Goal: Task Accomplishment & Management: Use online tool/utility

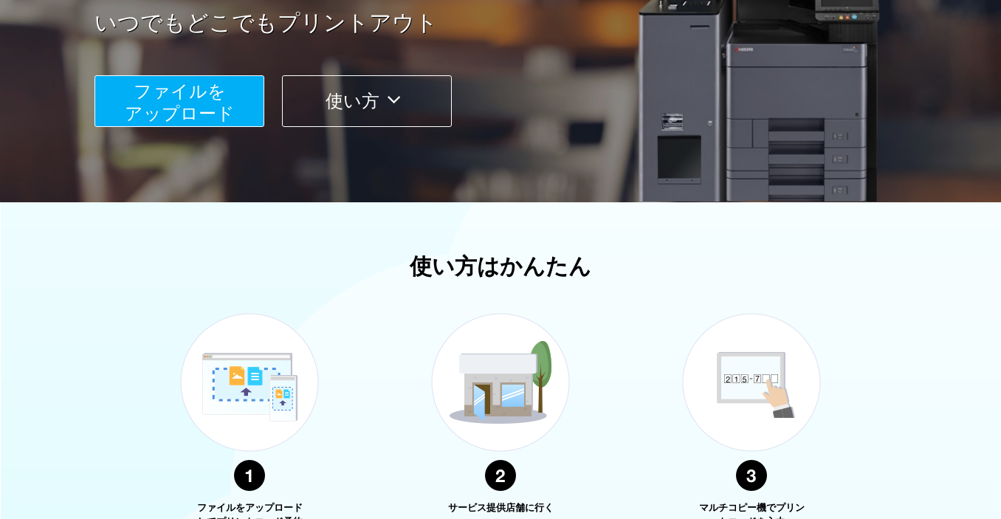
scroll to position [161, 0]
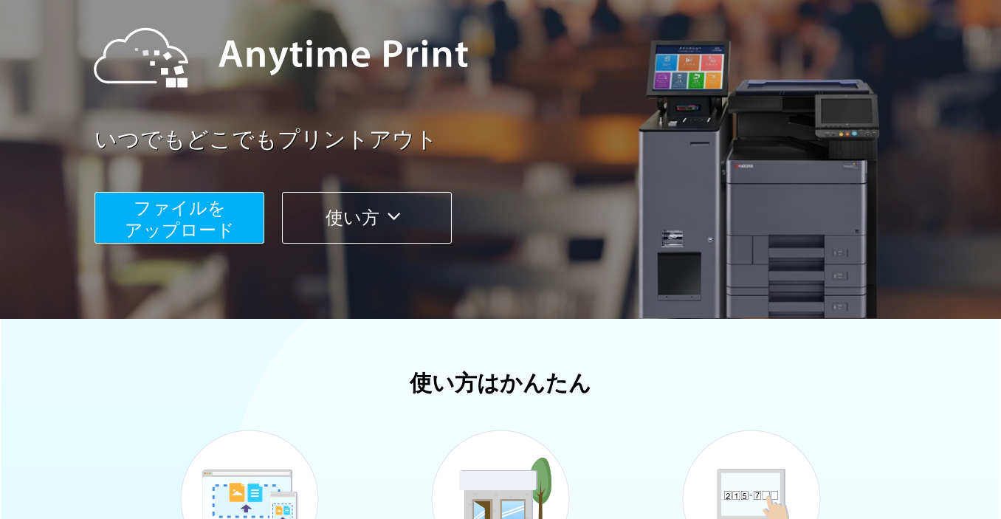
click at [213, 217] on span "ファイルを ​​アップロード" at bounding box center [180, 219] width 110 height 42
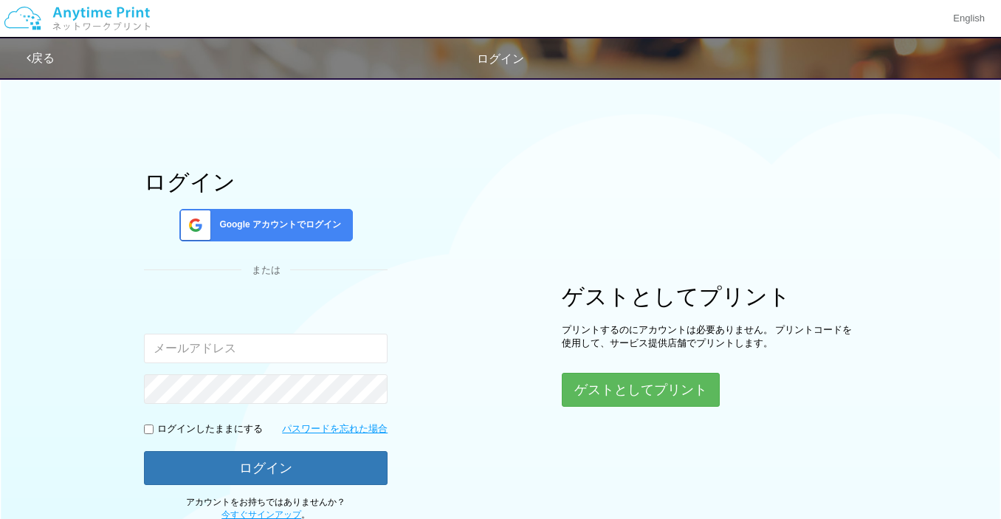
click at [219, 219] on span "Google アカウントでログイン" at bounding box center [277, 225] width 128 height 13
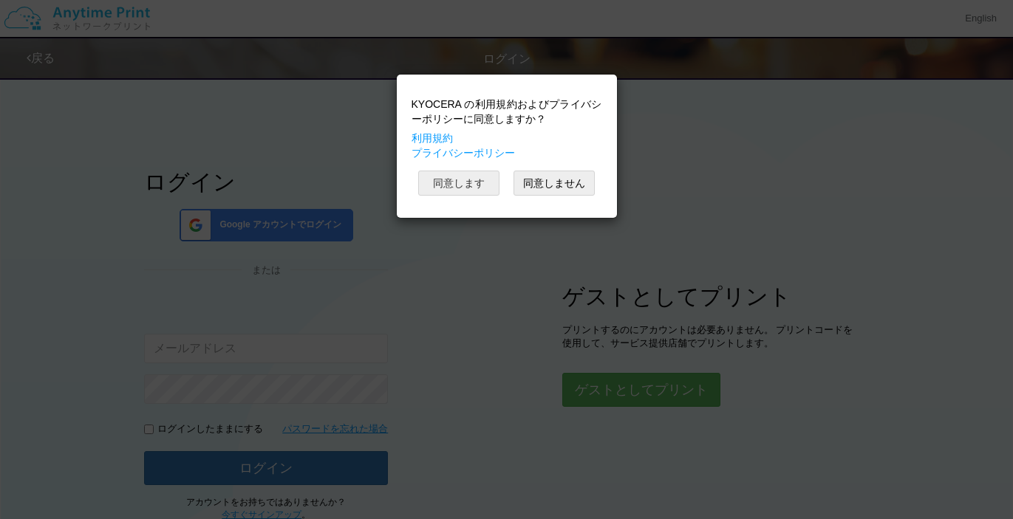
click at [464, 187] on button "同意します" at bounding box center [458, 183] width 81 height 25
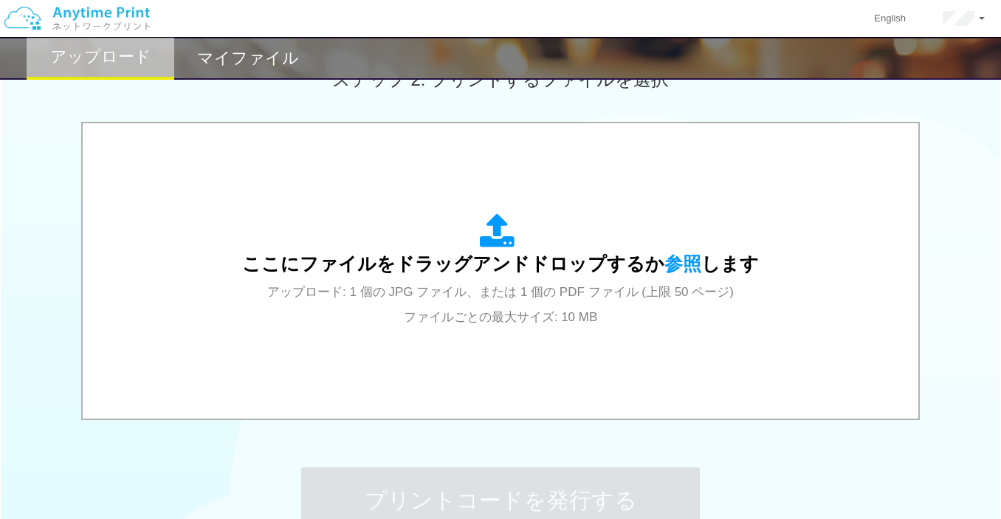
scroll to position [443, 0]
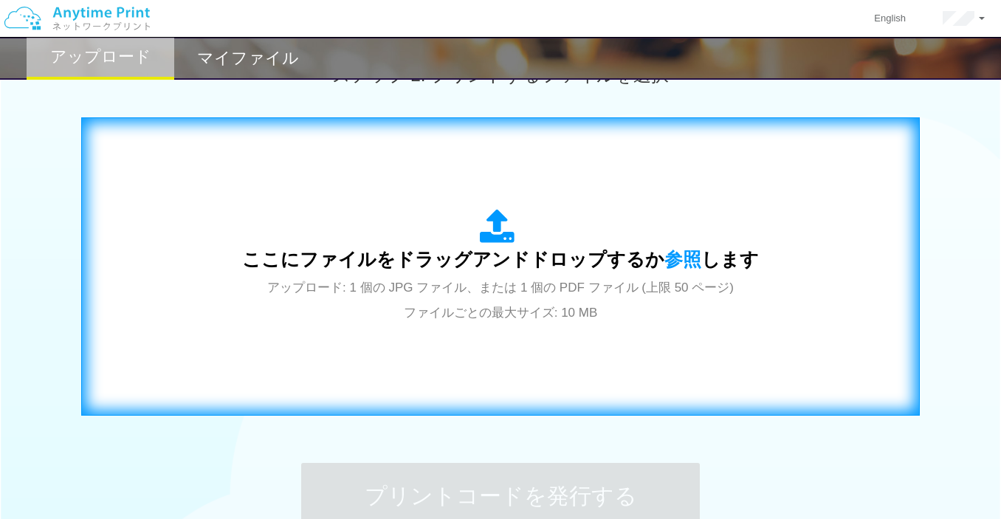
click at [283, 236] on div "ここにファイルをドラッグアンドドロップするか 参照 します アップロード: 1 個の JPG ファイル、または 1 個の PDF ファイル (上限 50 ペー…" at bounding box center [500, 266] width 517 height 115
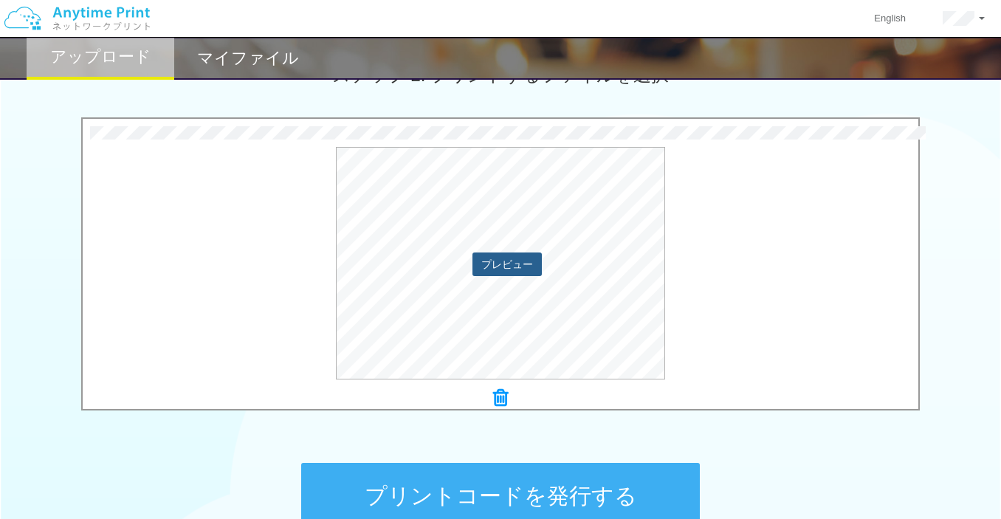
click at [507, 264] on button "プレビュー" at bounding box center [507, 265] width 69 height 24
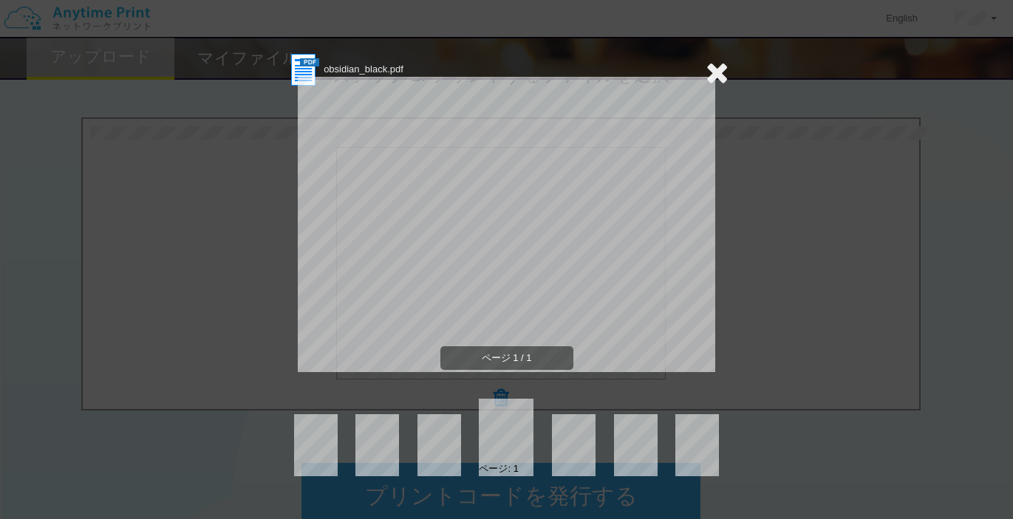
click at [711, 78] on icon at bounding box center [716, 73] width 23 height 30
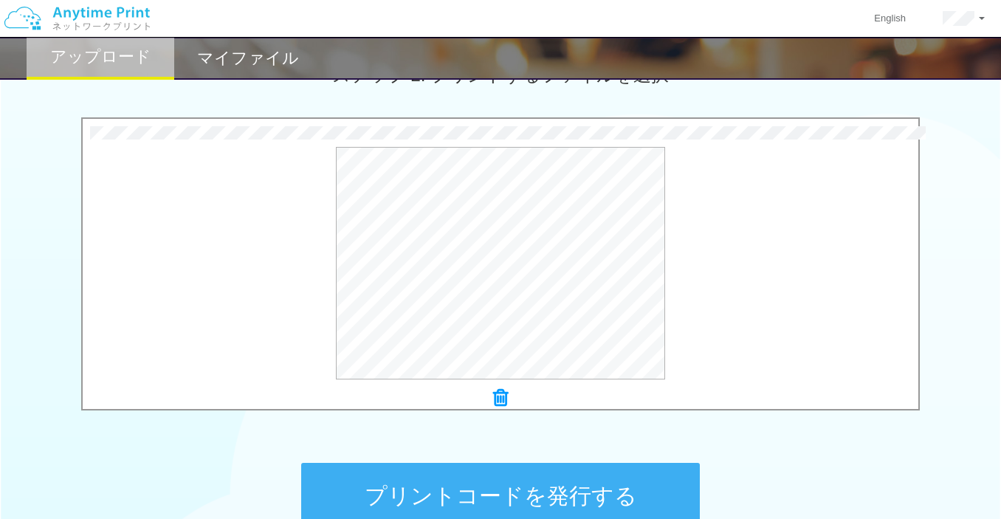
click at [748, 184] on div "プレビュー" at bounding box center [501, 263] width 836 height 233
click at [527, 261] on button "プレビュー" at bounding box center [507, 265] width 69 height 24
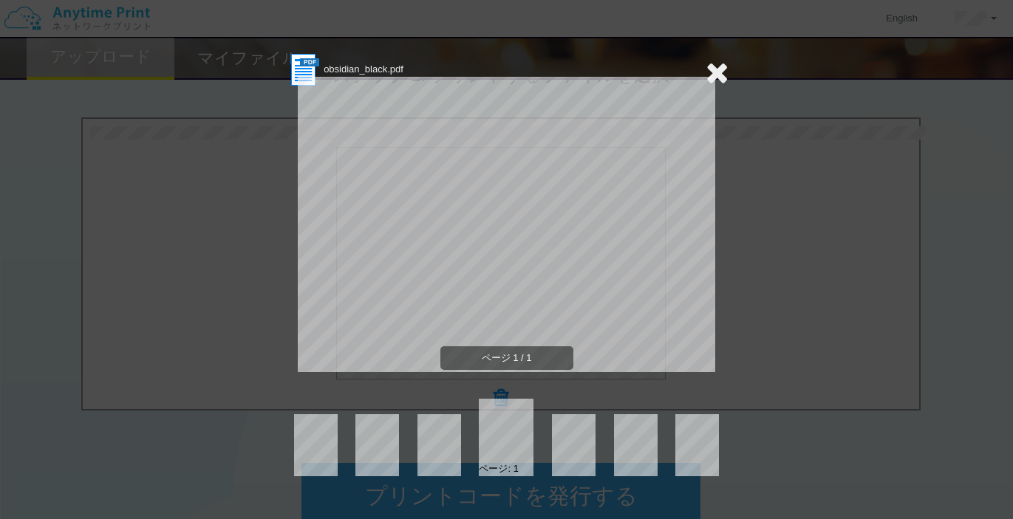
click at [719, 67] on icon at bounding box center [716, 73] width 23 height 30
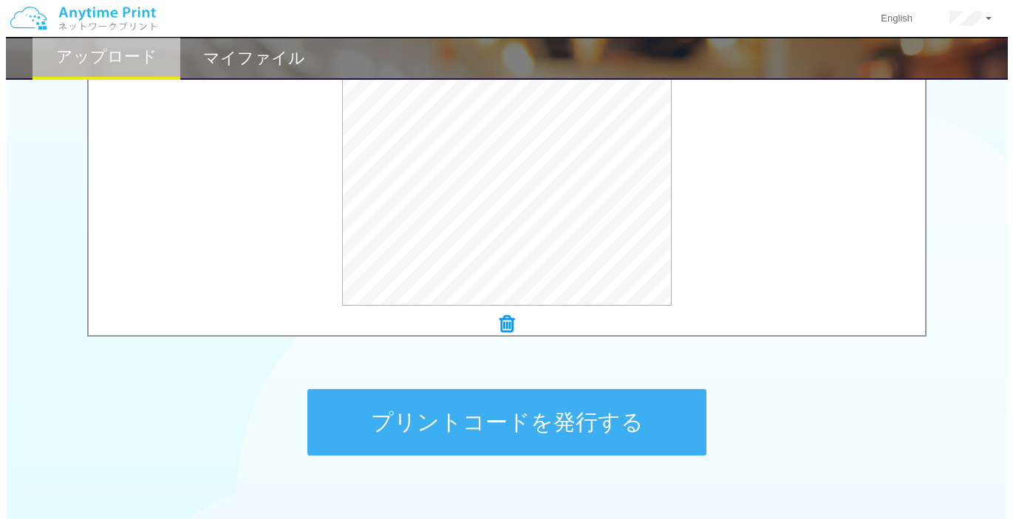
scroll to position [456, 0]
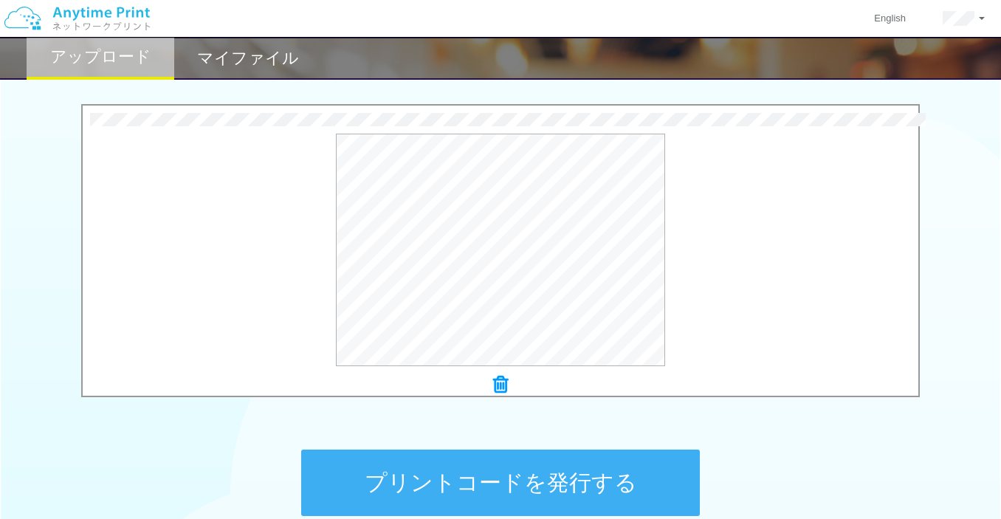
click at [505, 383] on icon at bounding box center [500, 384] width 15 height 19
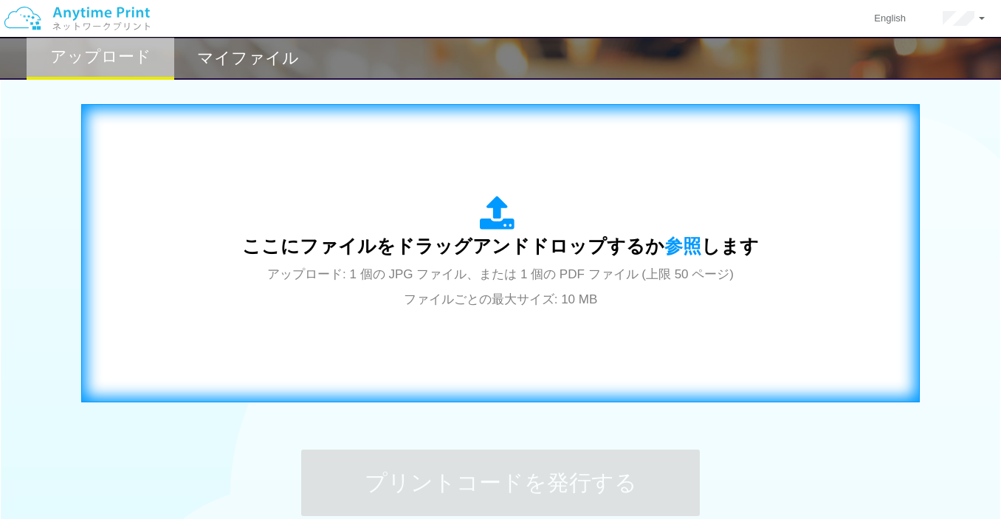
click at [478, 313] on div "ここにファイルをドラッグアンドドロップするか 参照 します アップロード: 1 個の JPG ファイル、または 1 個の PDF ファイル (上限 50 ペー…" at bounding box center [501, 253] width 808 height 267
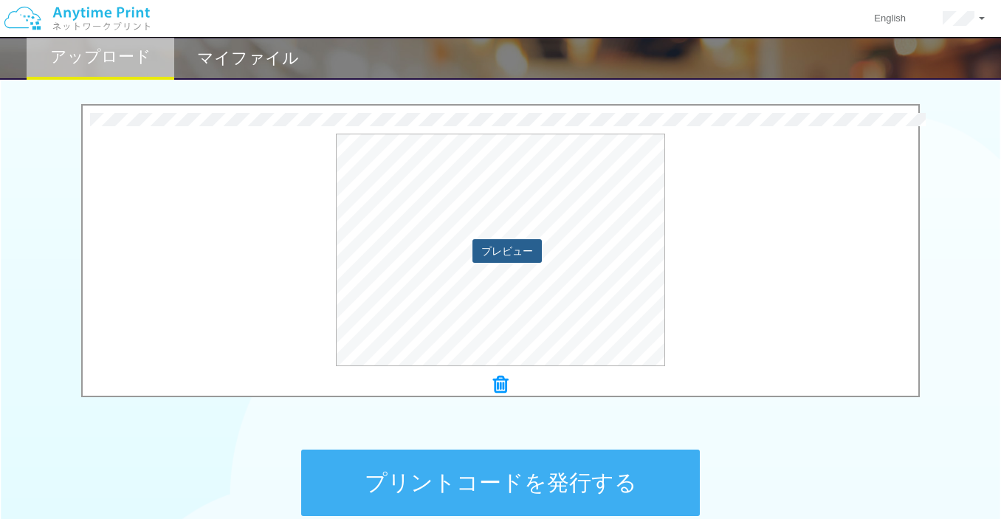
click at [494, 259] on button "プレビュー" at bounding box center [507, 251] width 69 height 24
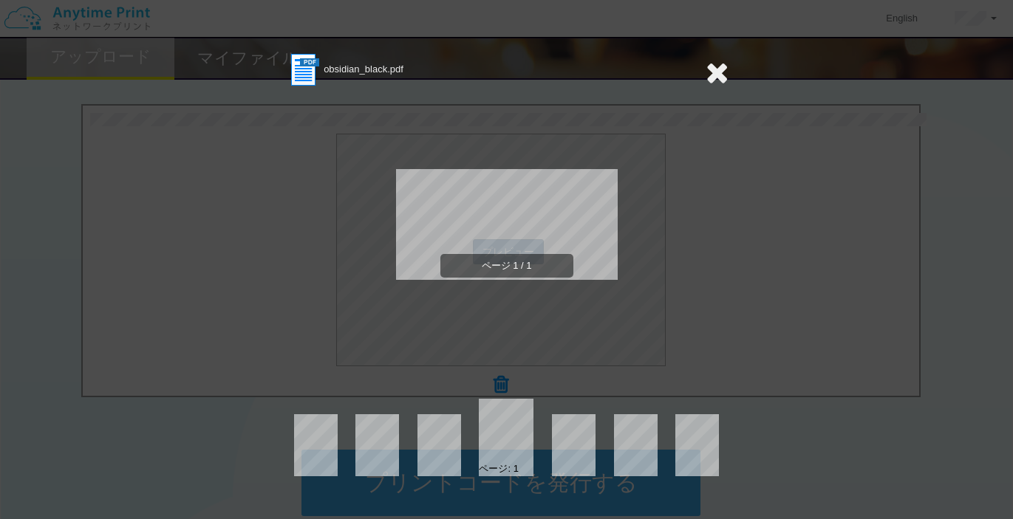
click at [494, 259] on div "ページ 1 / 1" at bounding box center [506, 236] width 443 height 295
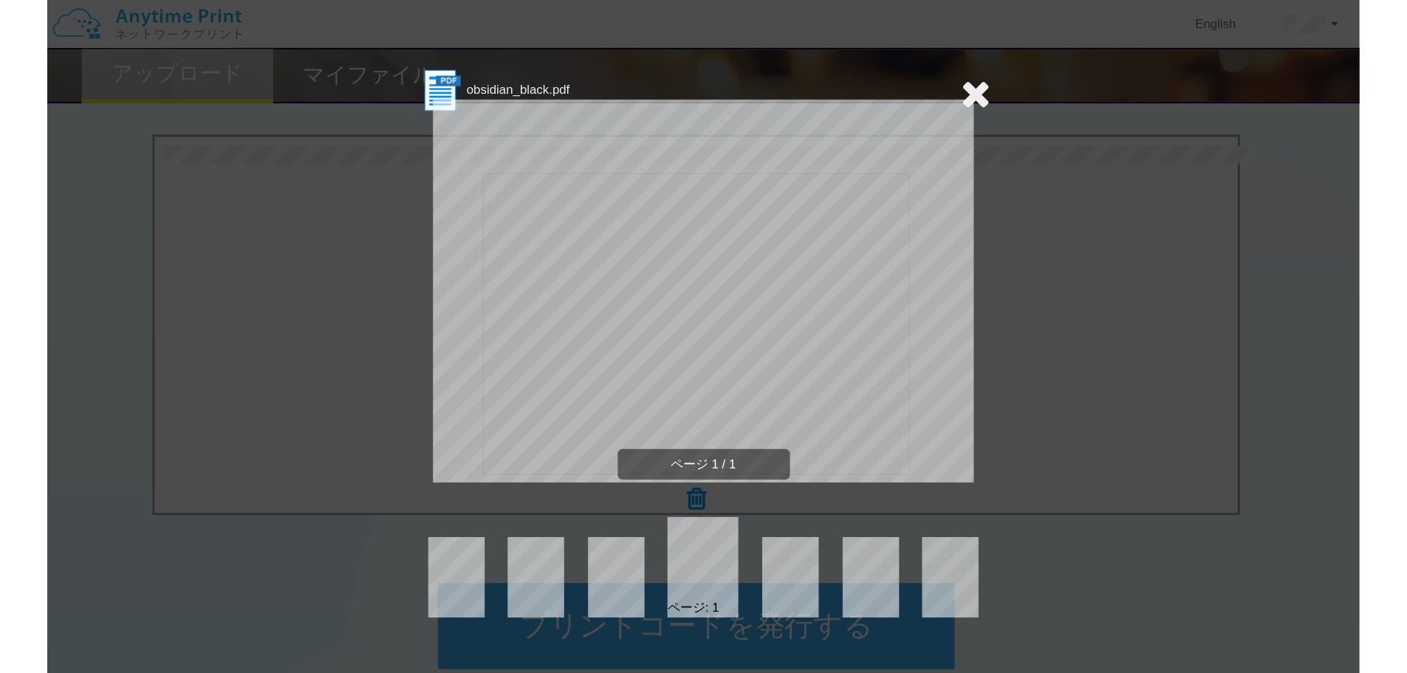
scroll to position [451, 0]
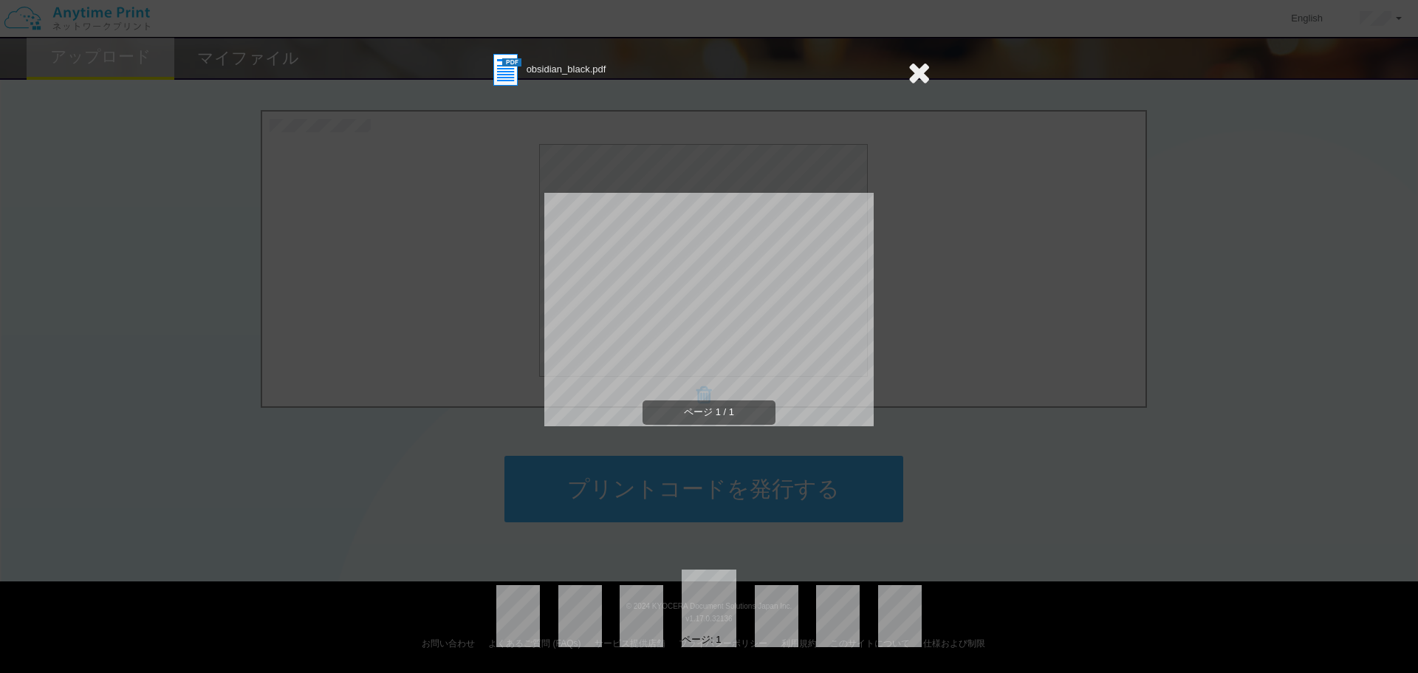
click at [918, 76] on icon at bounding box center [919, 73] width 23 height 30
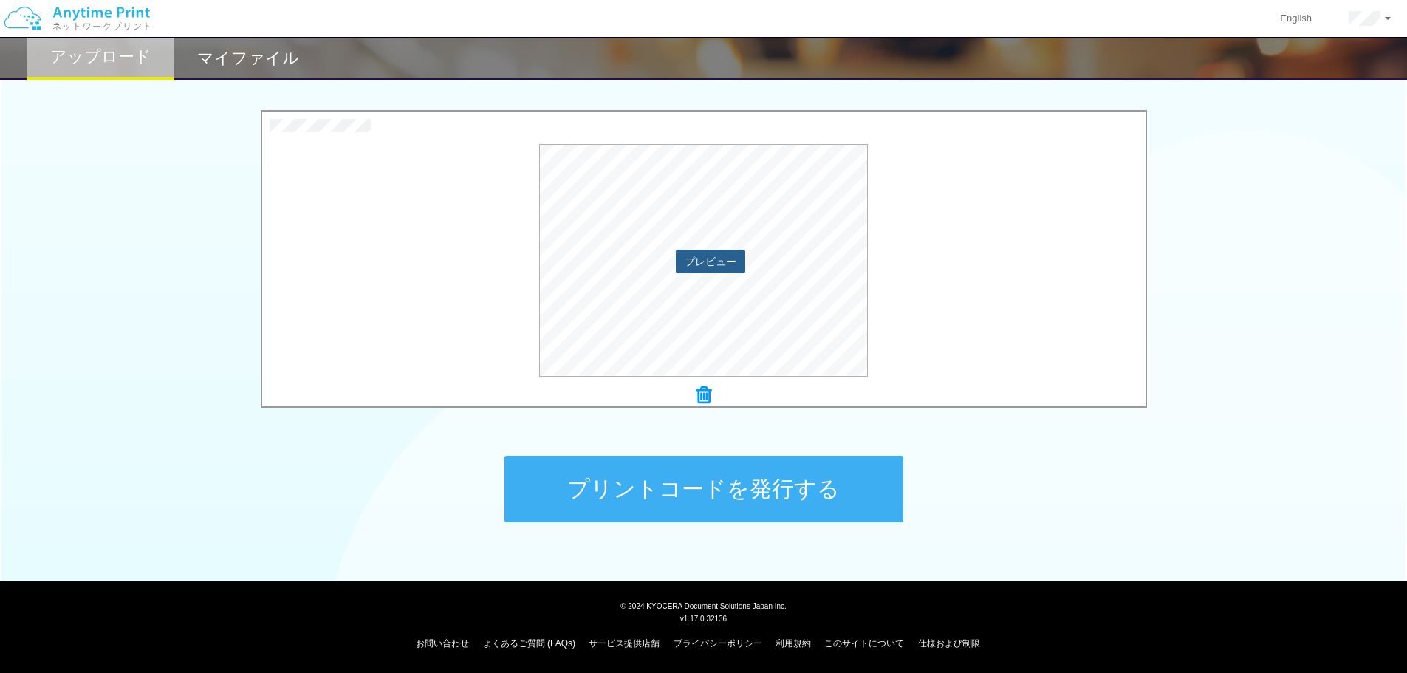
click at [708, 261] on button "プレビュー" at bounding box center [710, 262] width 69 height 24
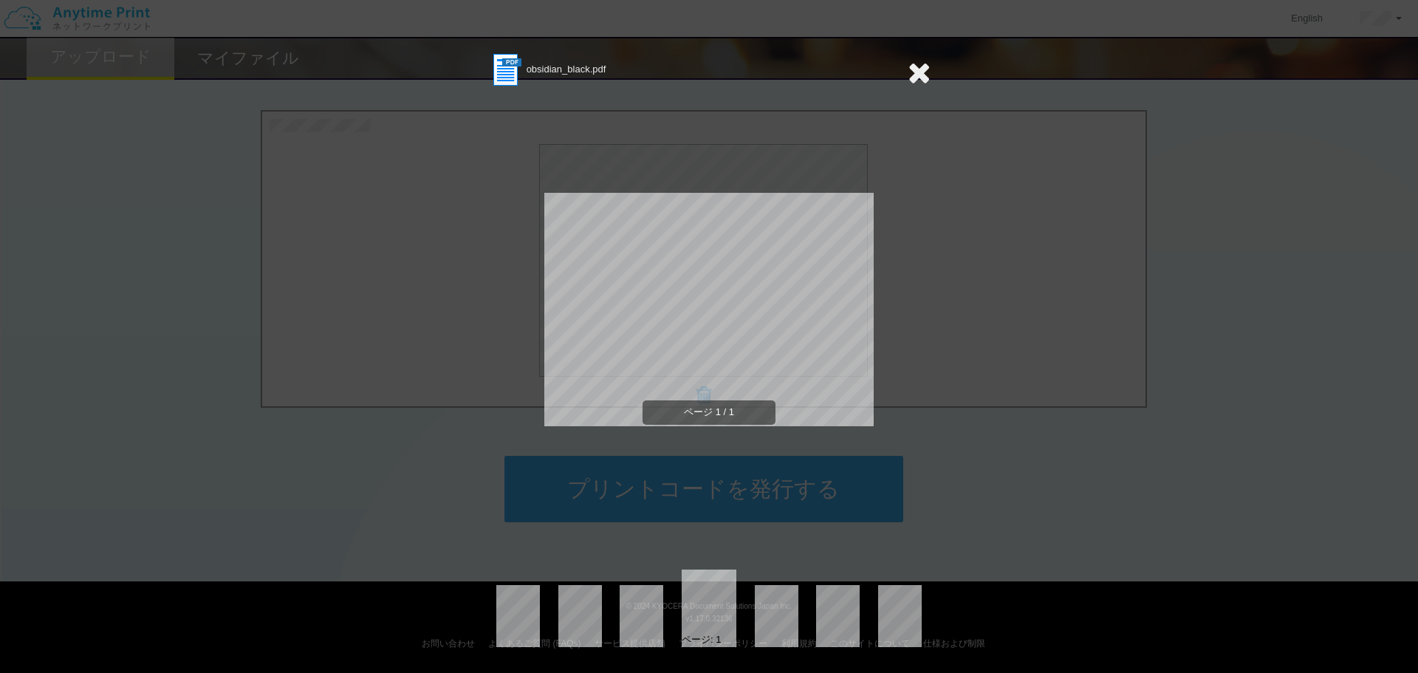
click at [926, 81] on icon at bounding box center [919, 73] width 23 height 30
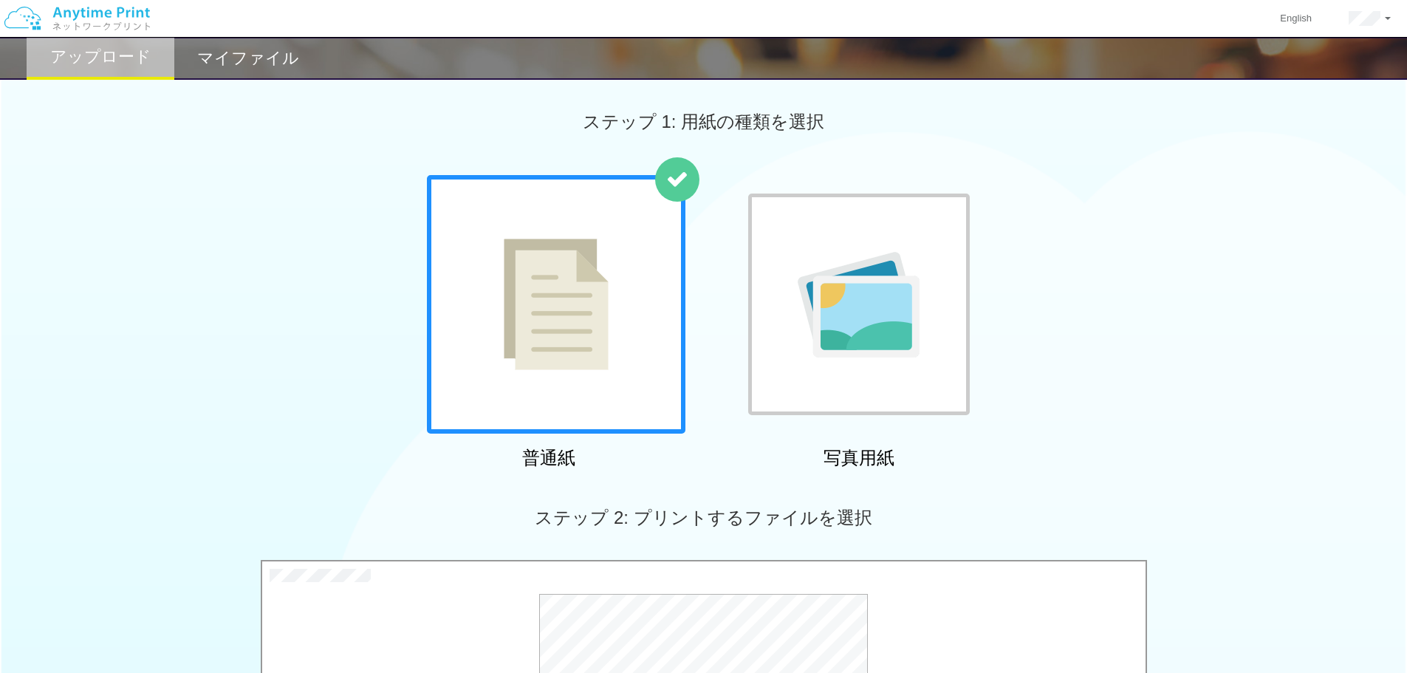
scroll to position [0, 0]
click at [243, 66] on h2 "マイファイル" at bounding box center [248, 58] width 102 height 18
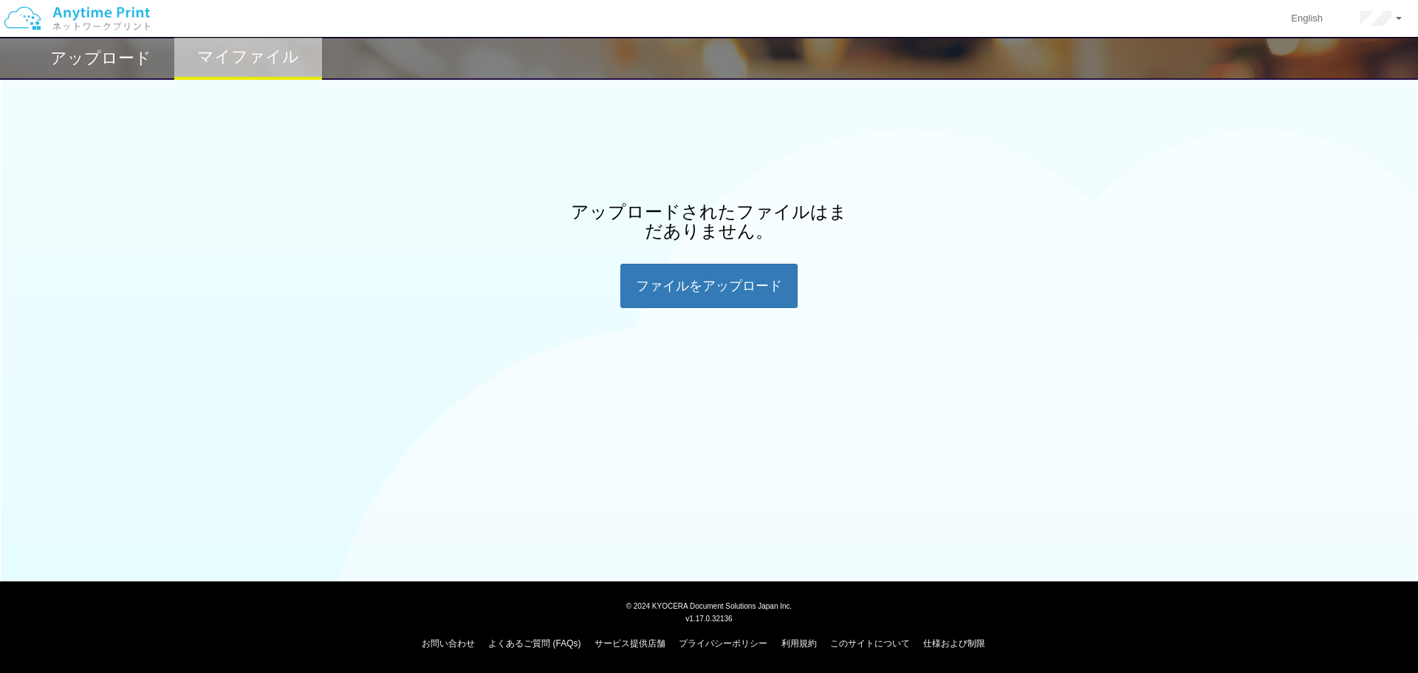
click at [57, 64] on h2 "アップロード" at bounding box center [100, 58] width 101 height 18
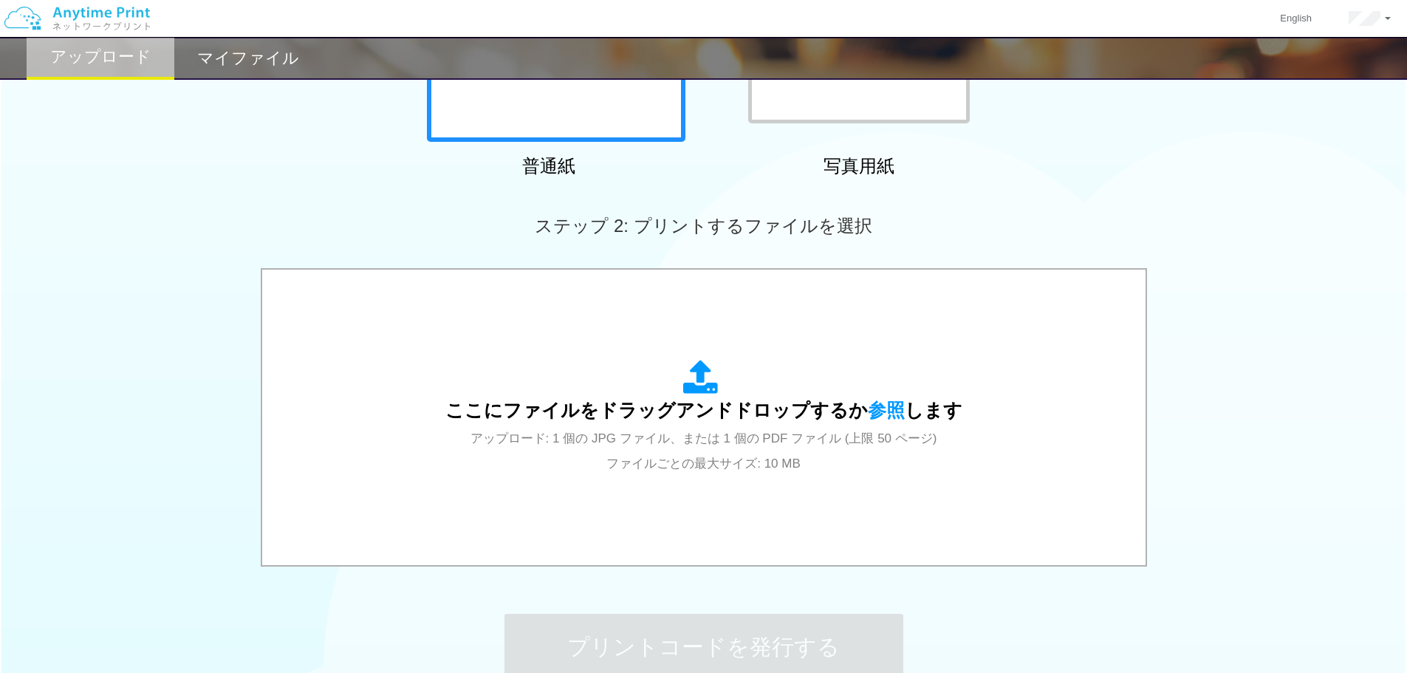
scroll to position [295, 0]
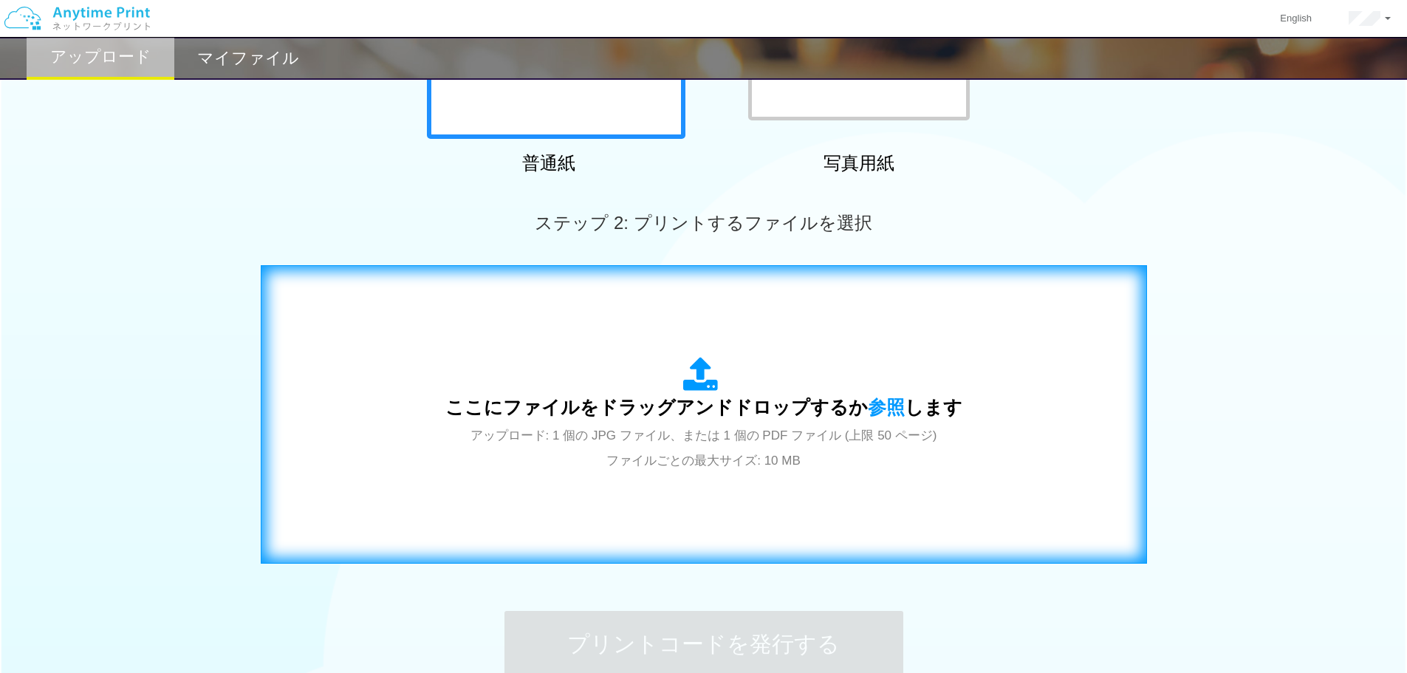
click at [707, 351] on div "ここにファイルをドラッグアンドドロップするか 参照 します アップロード: 1 個の JPG ファイル、または 1 個の PDF ファイル (上限 50 ペー…" at bounding box center [703, 414] width 855 height 267
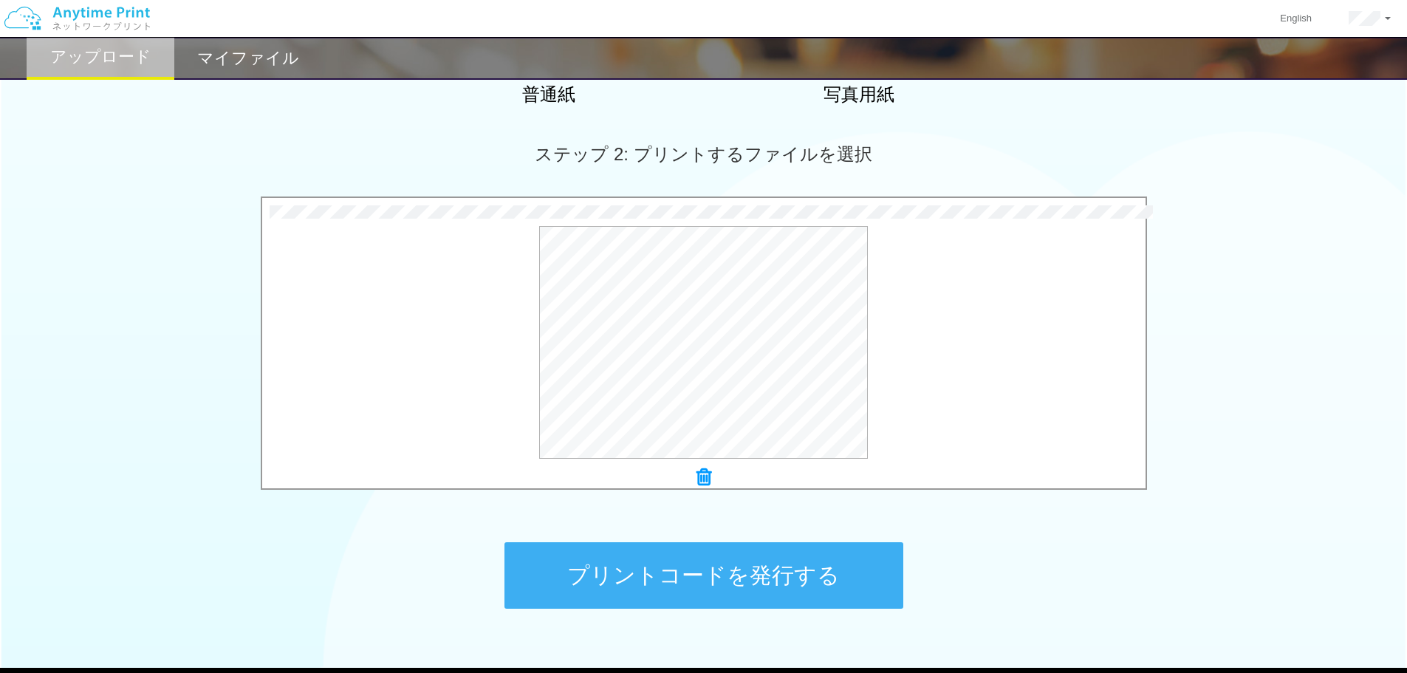
scroll to position [369, 0]
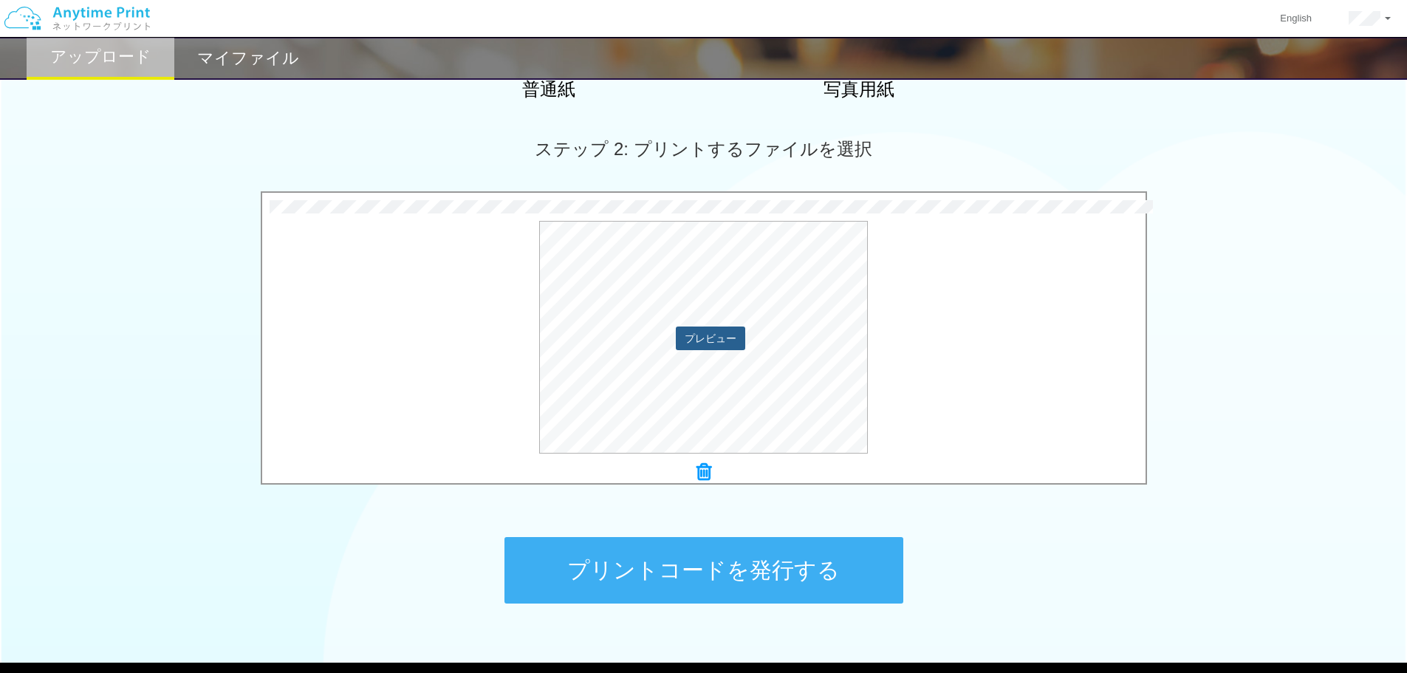
click at [694, 346] on button "プレビュー" at bounding box center [710, 338] width 69 height 24
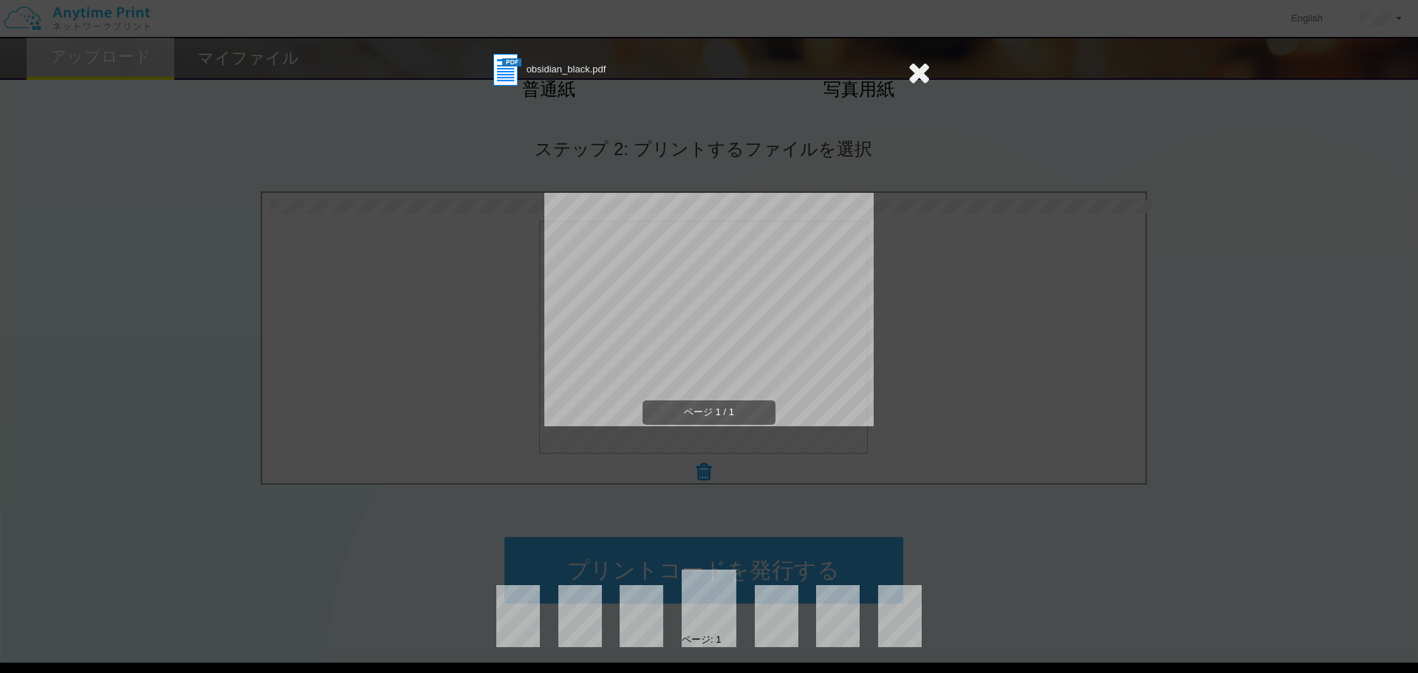
click at [911, 72] on icon at bounding box center [919, 73] width 23 height 30
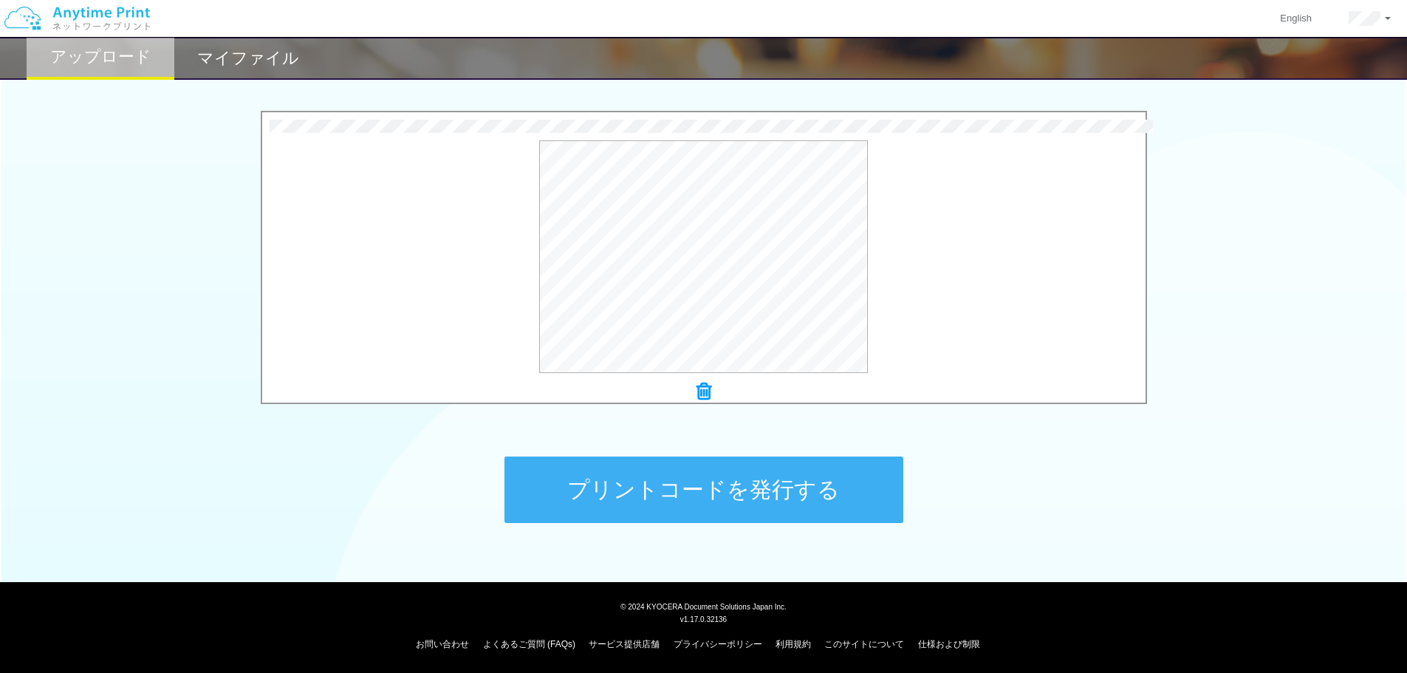
scroll to position [451, 0]
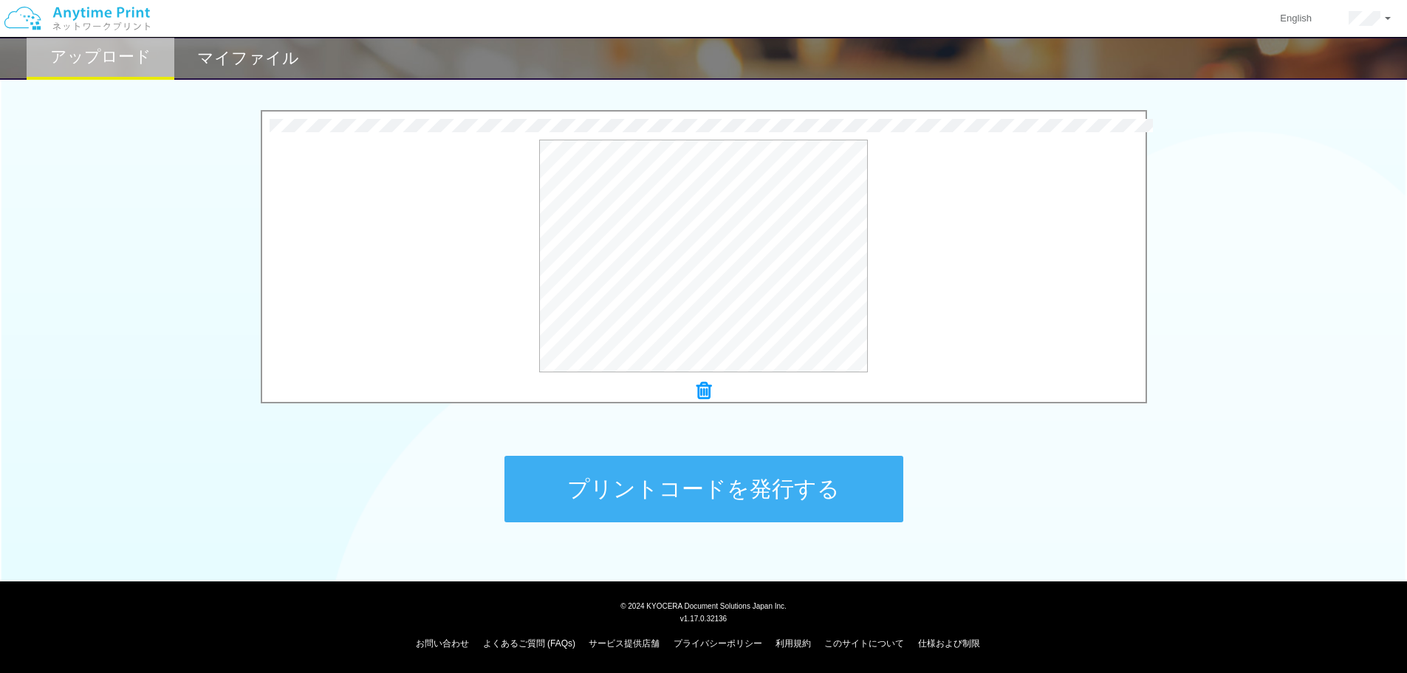
click at [792, 484] on button "プリントコードを発行する" at bounding box center [703, 489] width 399 height 66
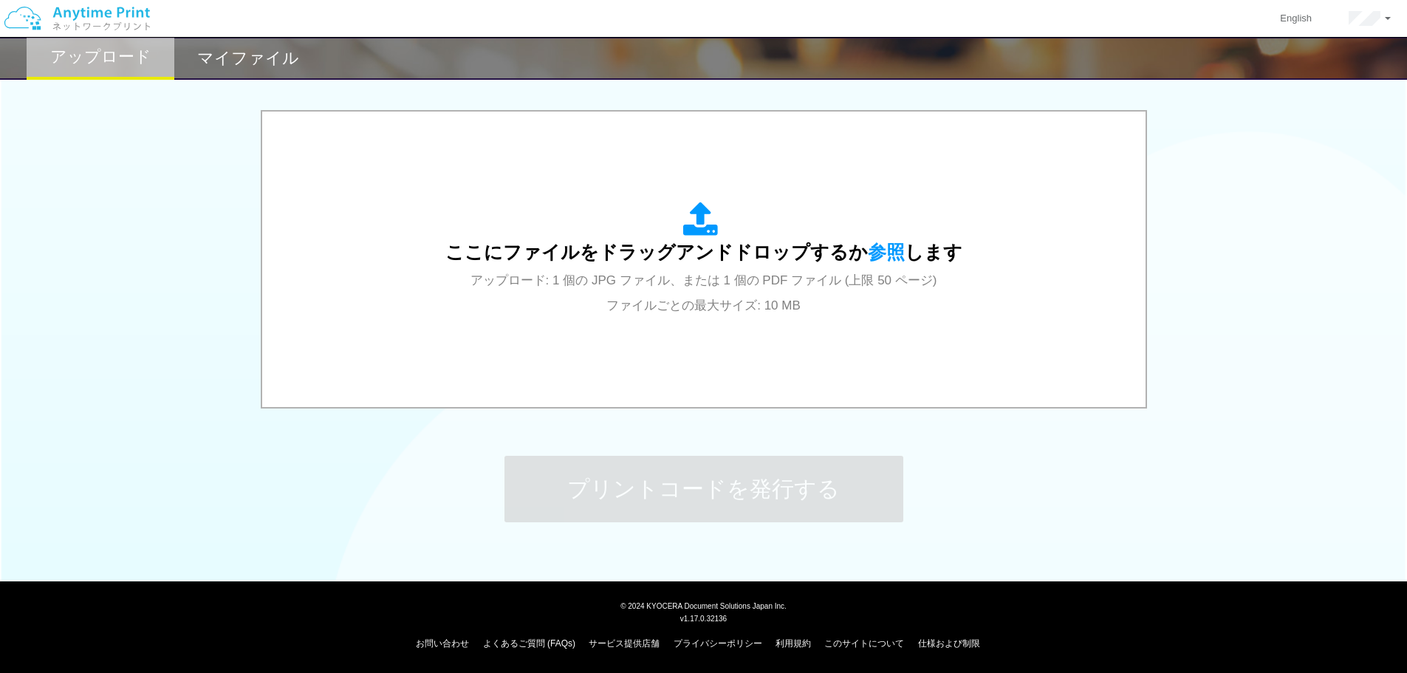
scroll to position [0, 0]
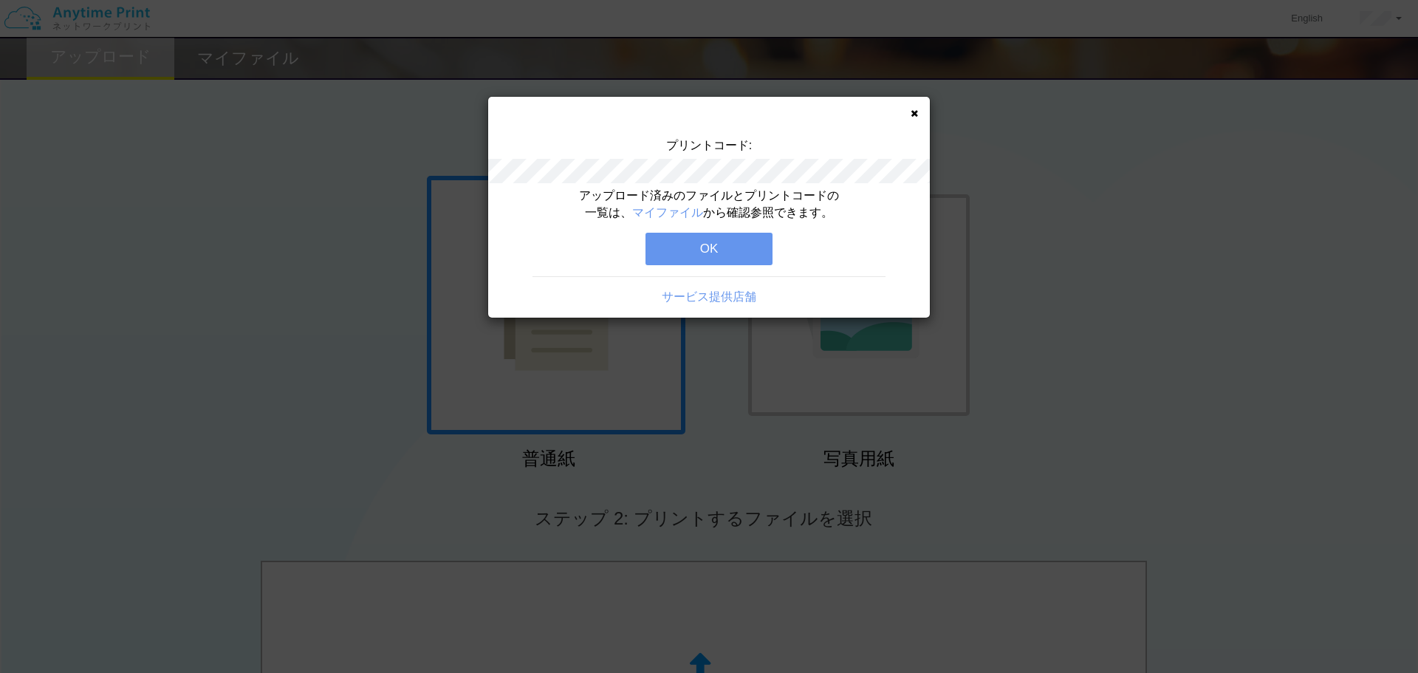
click at [734, 255] on button "OK" at bounding box center [709, 249] width 127 height 32
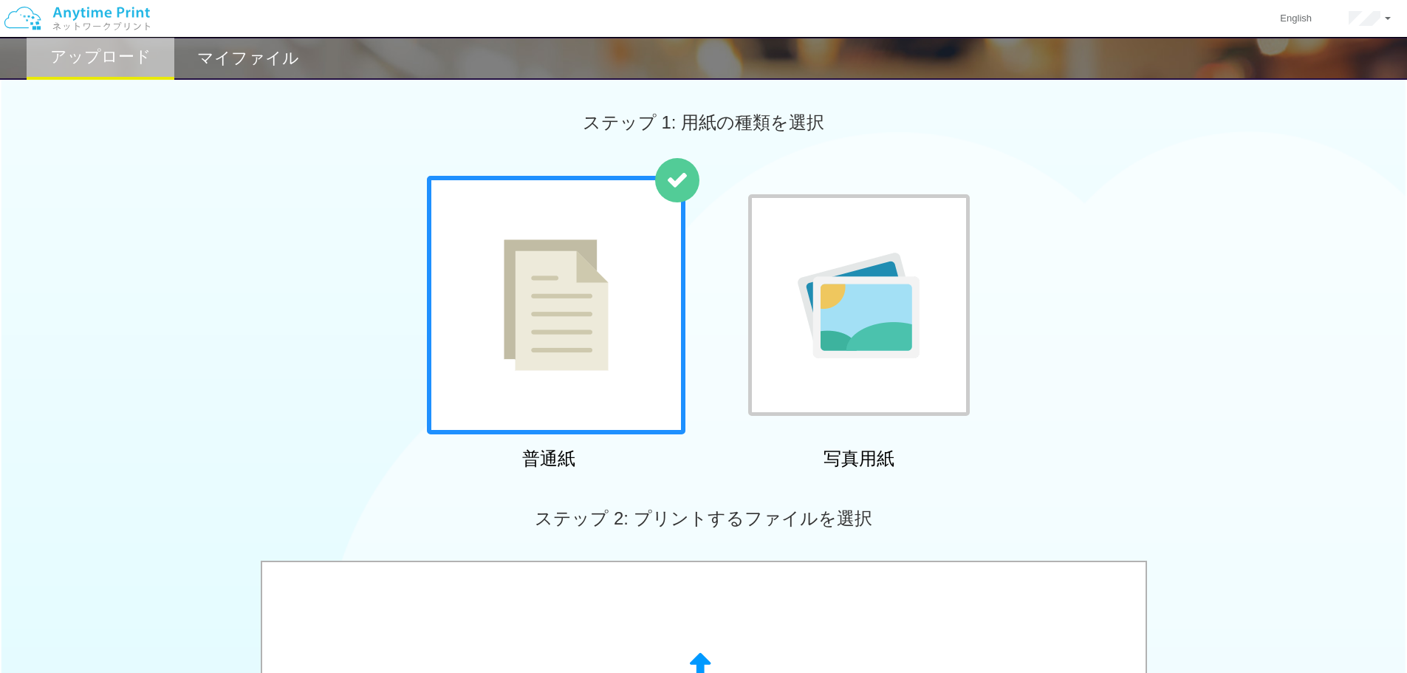
click at [216, 67] on h2 "マイファイル" at bounding box center [248, 58] width 102 height 18
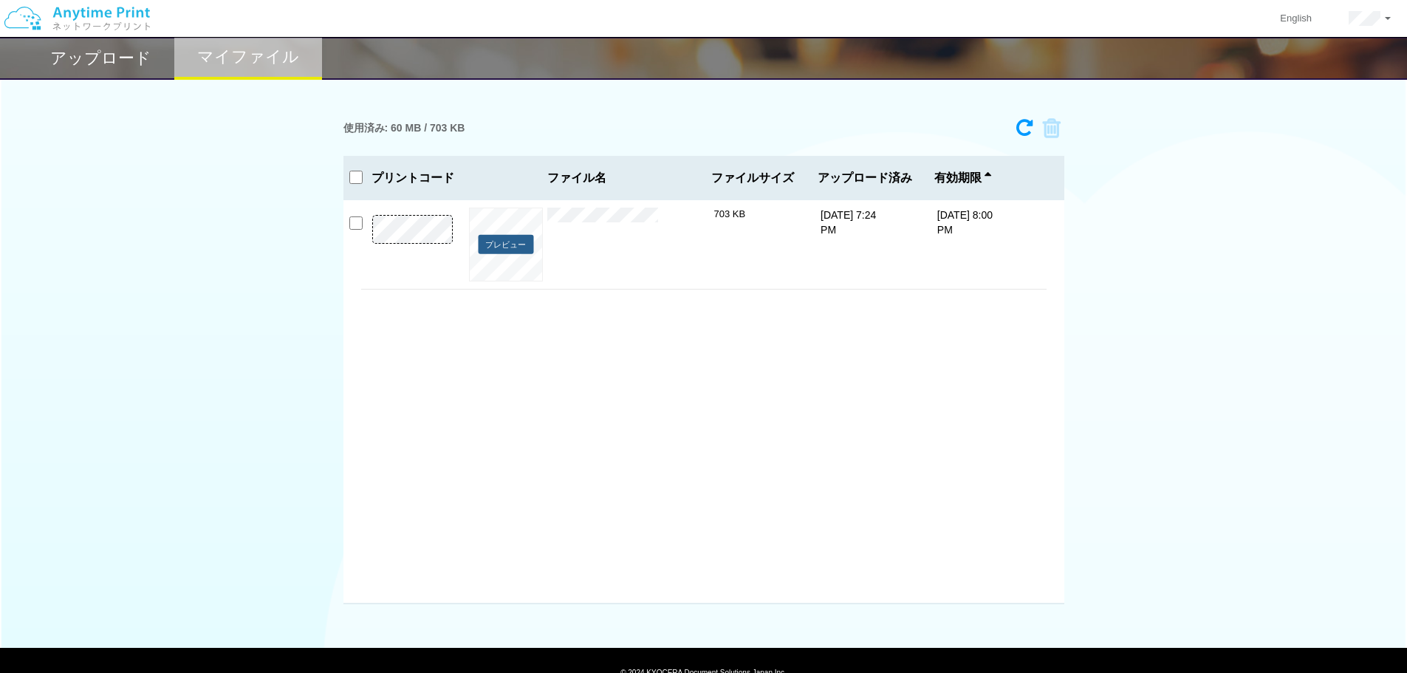
click at [499, 252] on button "プレビュー" at bounding box center [505, 245] width 55 height 20
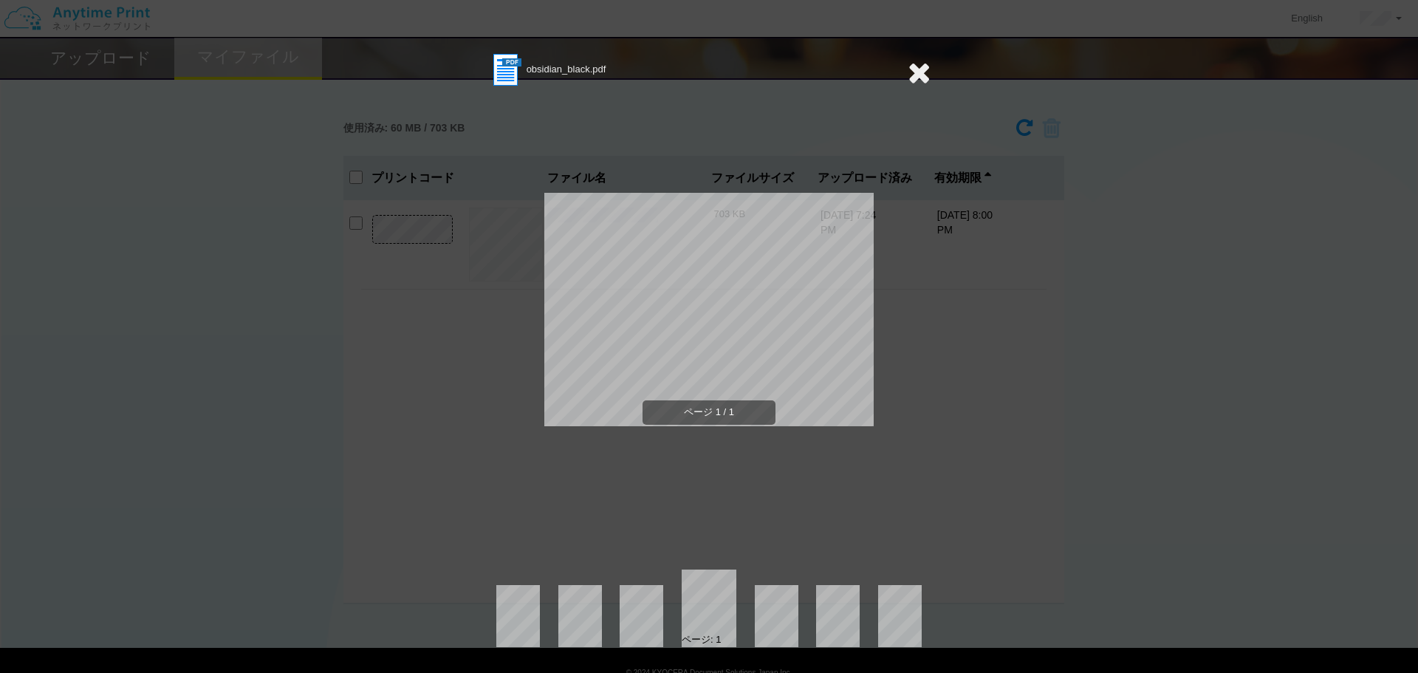
click at [890, 239] on div "obsidian_black.pdf ページ 1 / 1 ページ: 1" at bounding box center [708, 349] width 443 height 595
click at [922, 68] on icon at bounding box center [919, 73] width 23 height 30
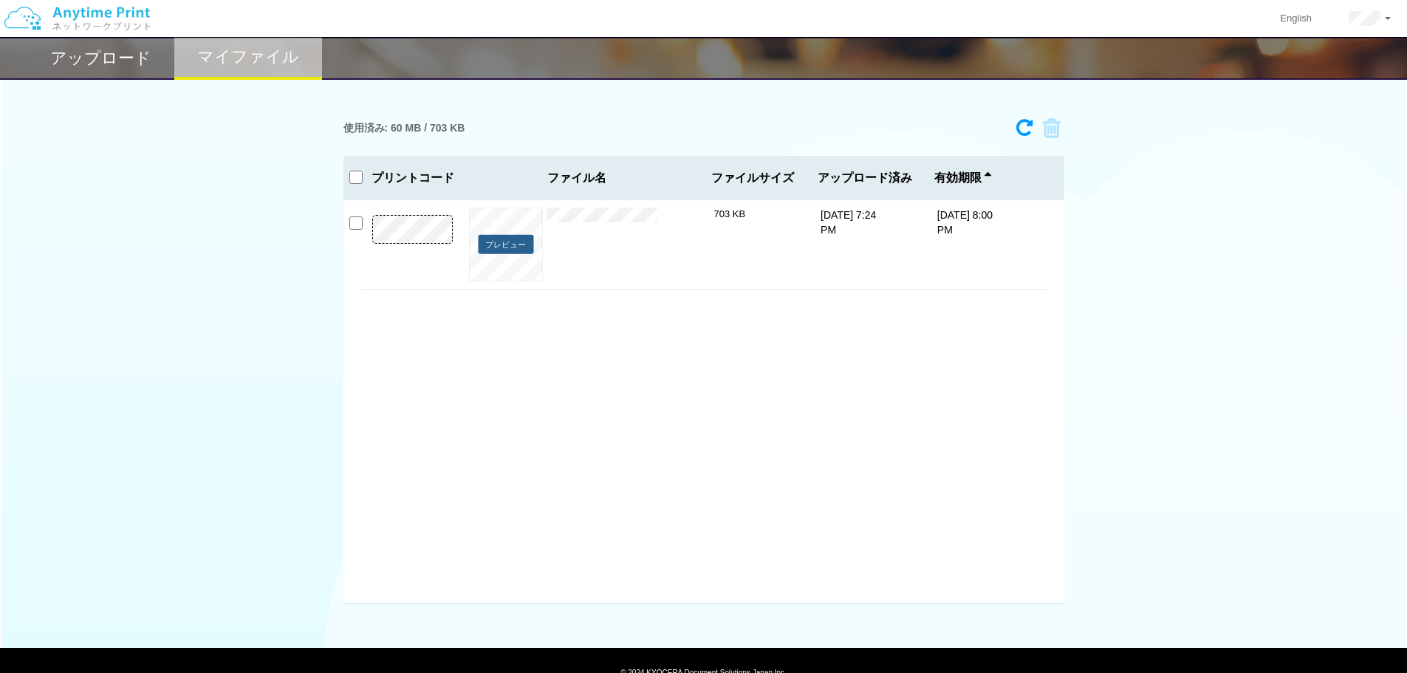
click at [517, 245] on button "プレビュー" at bounding box center [505, 245] width 55 height 20
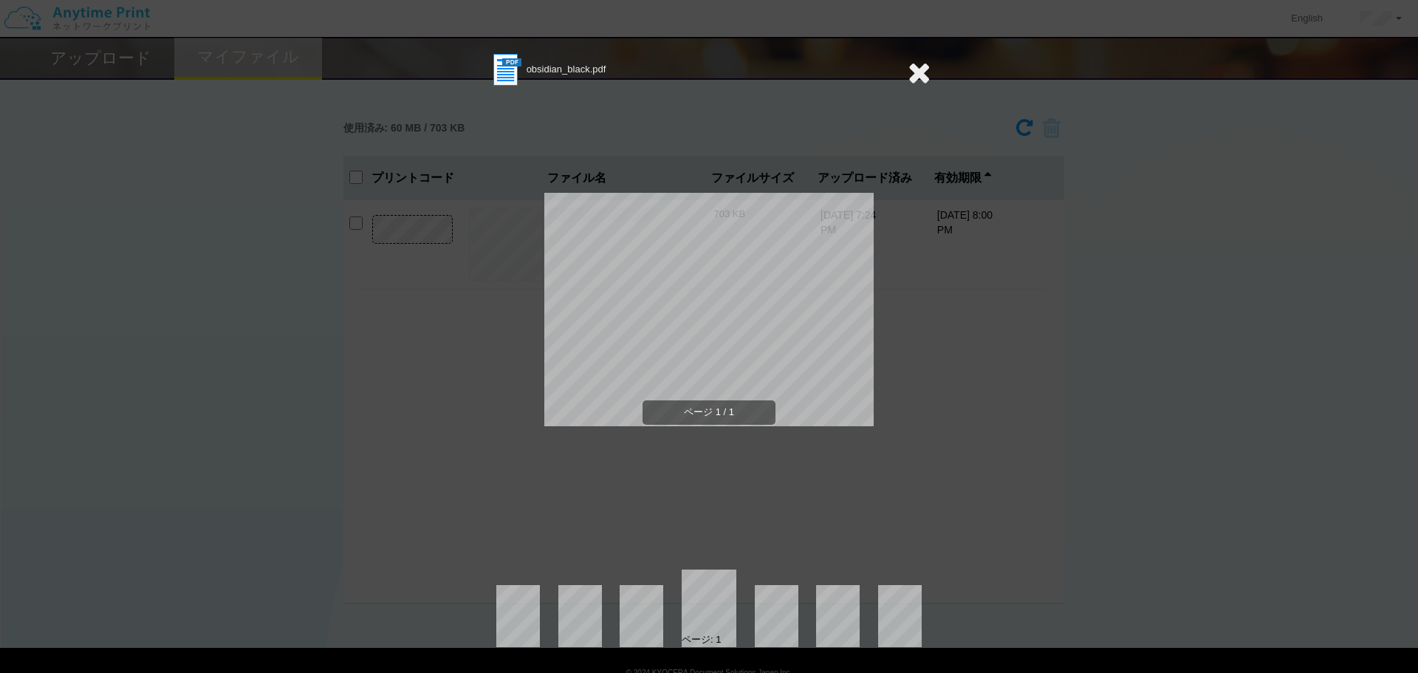
click at [921, 70] on icon at bounding box center [919, 73] width 23 height 30
